Goal: Navigation & Orientation: Find specific page/section

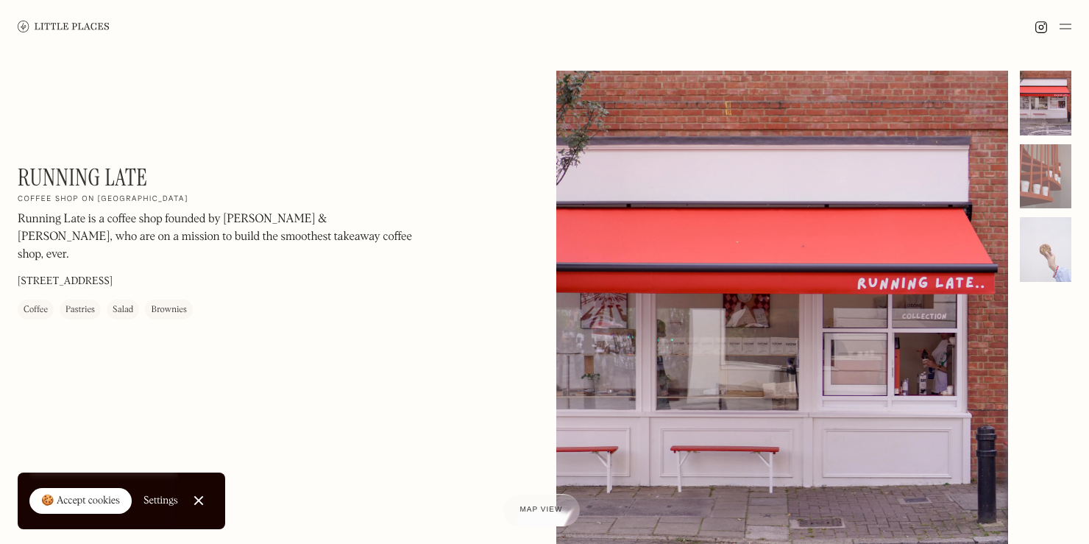
click at [93, 32] on link at bounding box center [64, 26] width 92 height 53
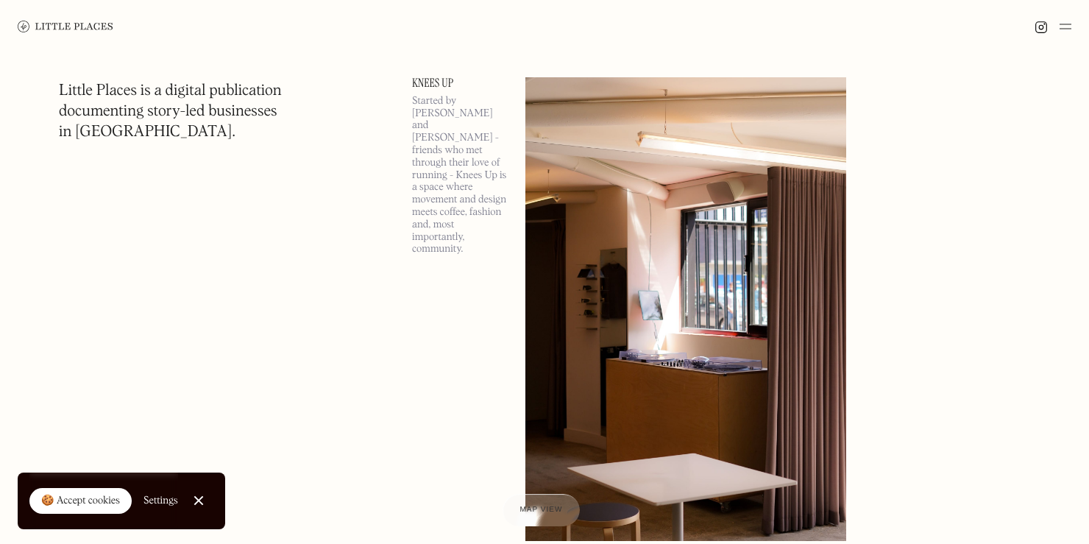
scroll to position [7916, 0]
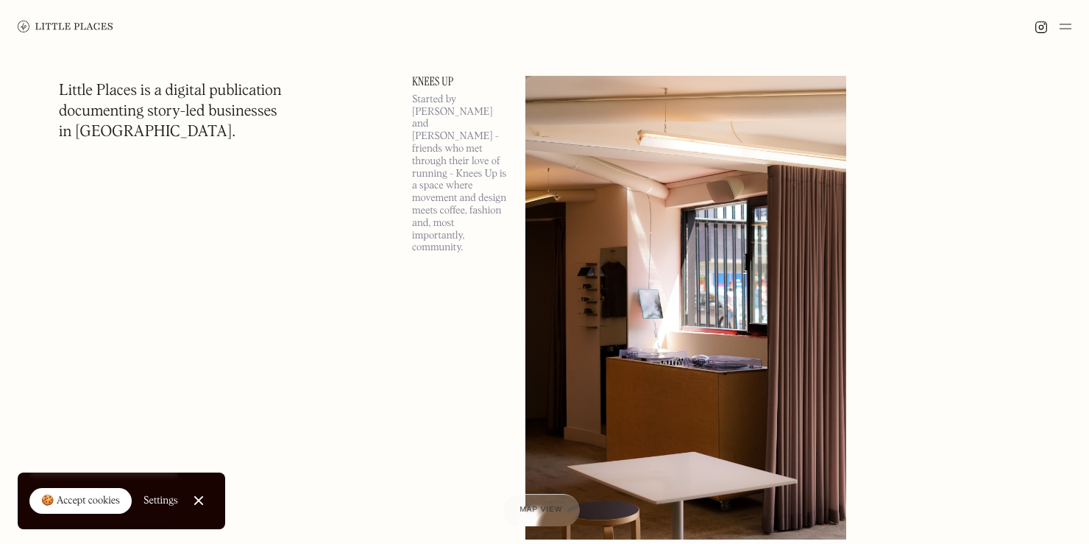
click at [414, 81] on link "Knees Up" at bounding box center [460, 82] width 96 height 12
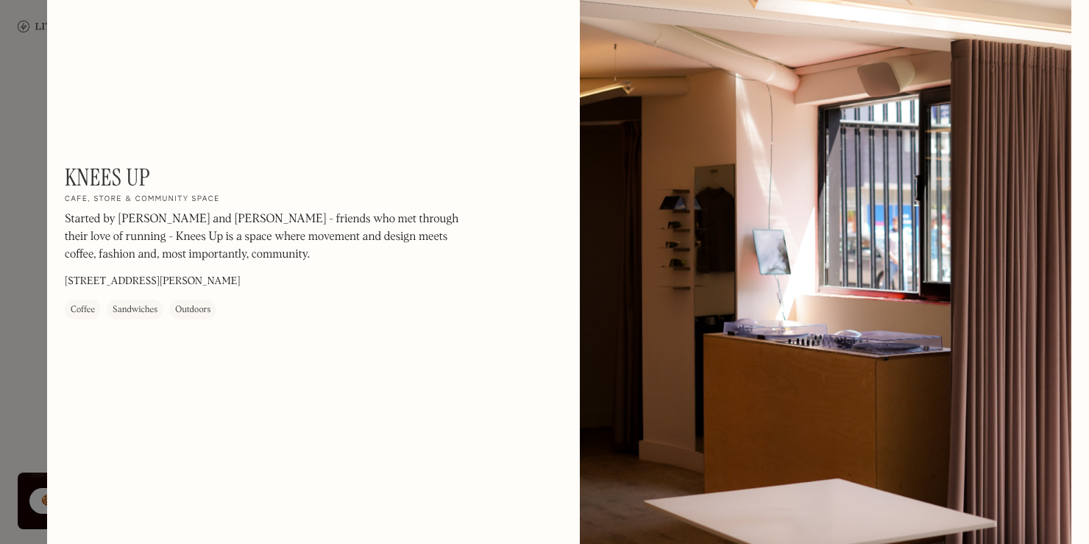
scroll to position [71, 0]
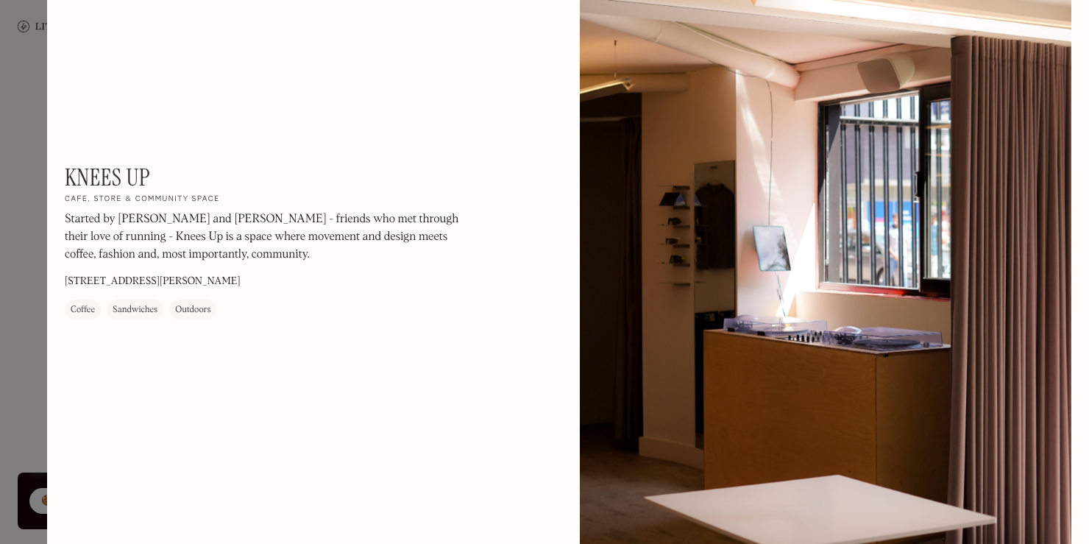
click at [171, 203] on h2 "Cafe, store & community space" at bounding box center [142, 199] width 155 height 10
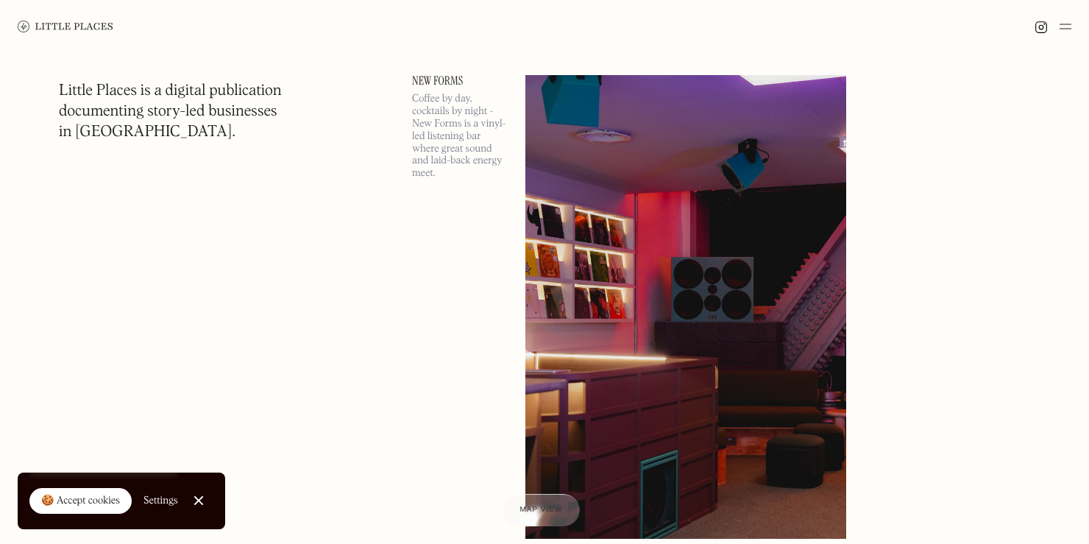
scroll to position [12099, 0]
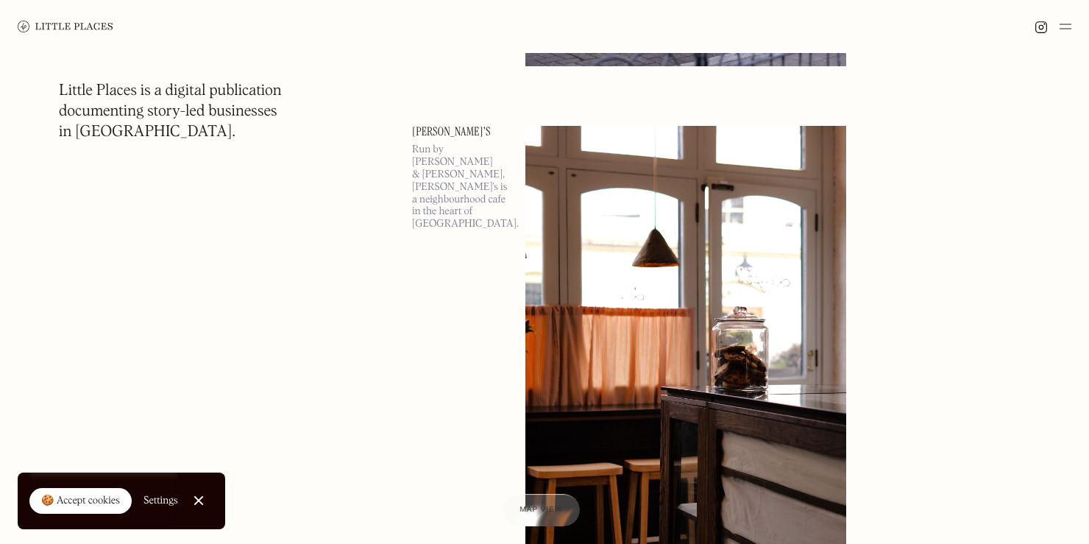
scroll to position [23563, 0]
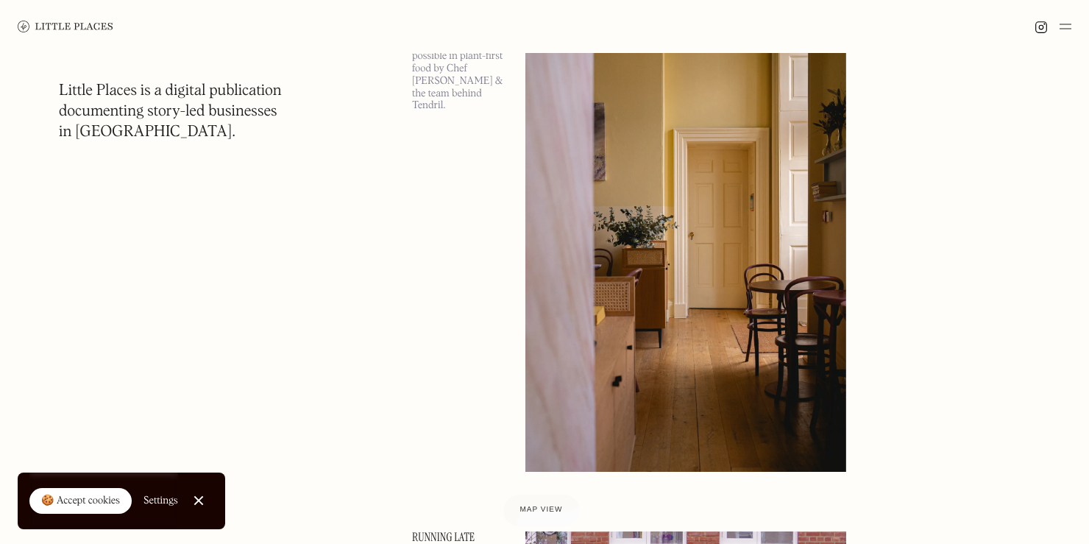
scroll to position [38788, 0]
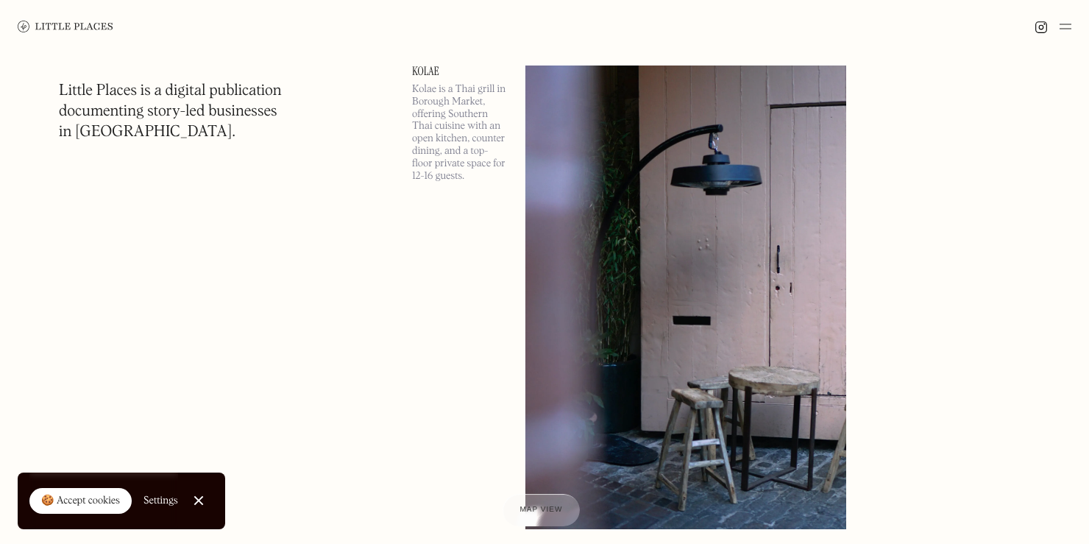
scroll to position [50318, 0]
